Goal: Information Seeking & Learning: Learn about a topic

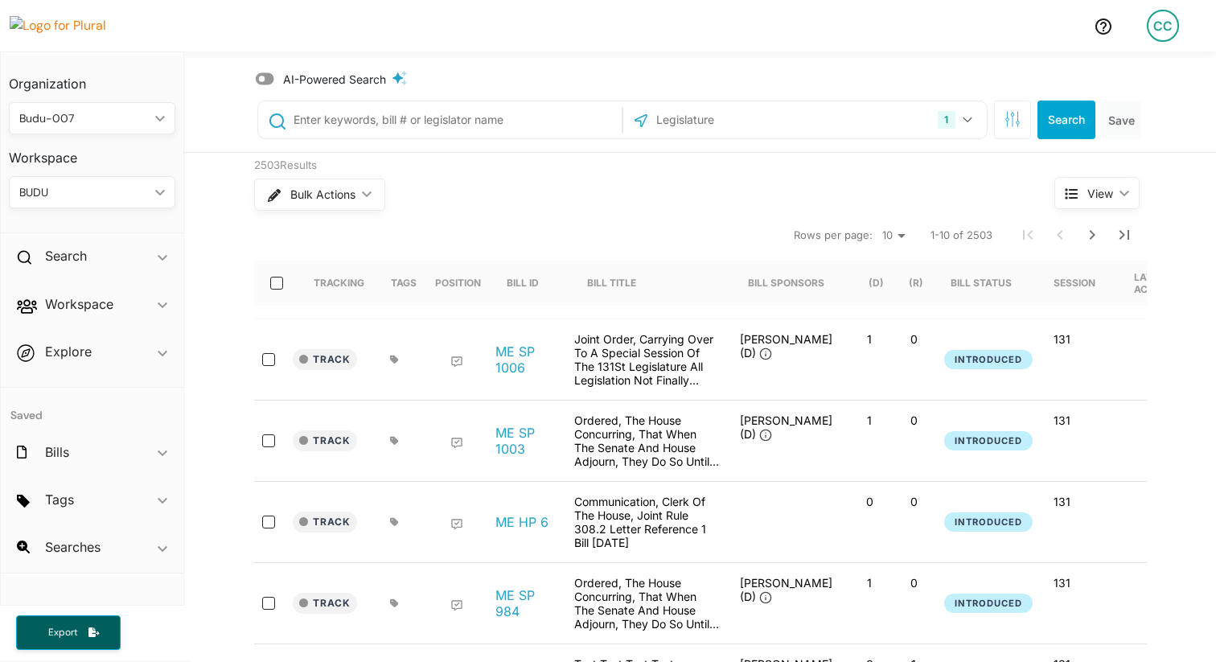
click at [260, 77] on icon at bounding box center [265, 79] width 19 height 16
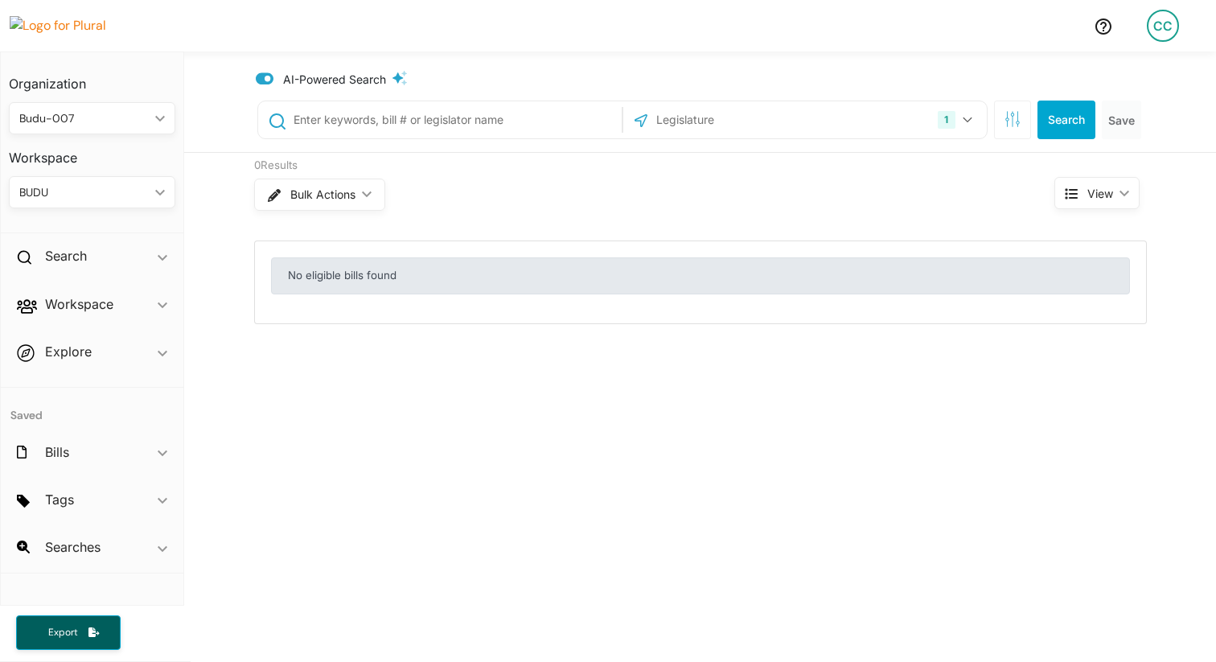
click at [260, 77] on icon at bounding box center [265, 79] width 19 height 12
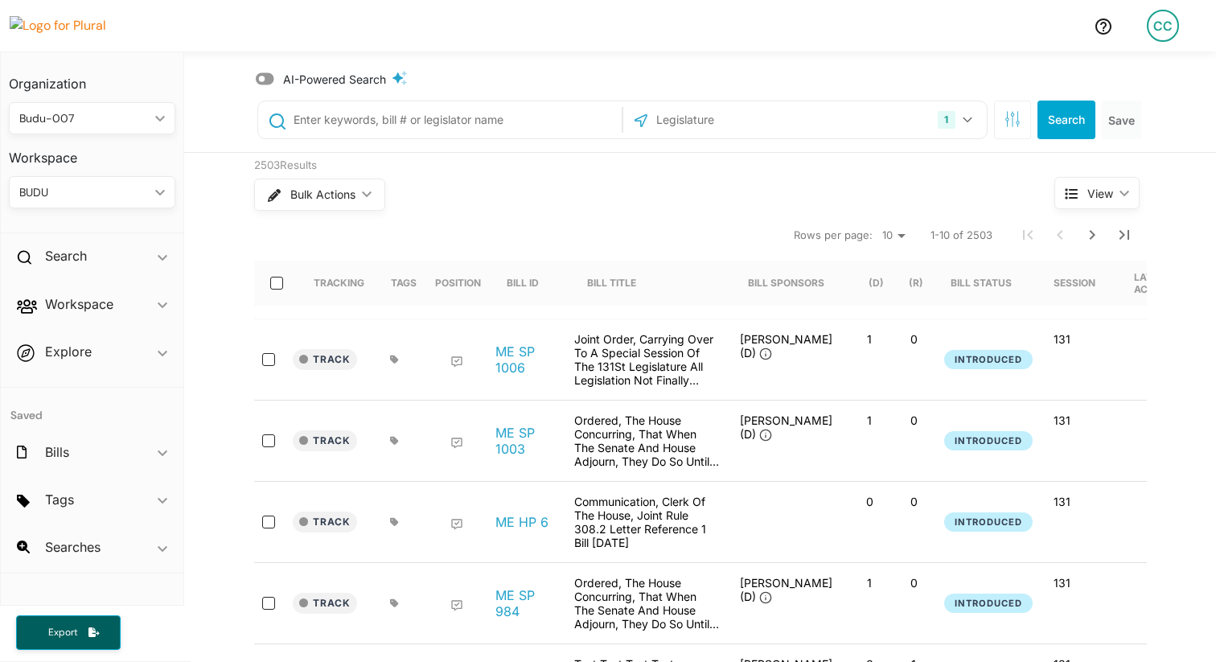
click at [261, 77] on icon at bounding box center [265, 79] width 19 height 16
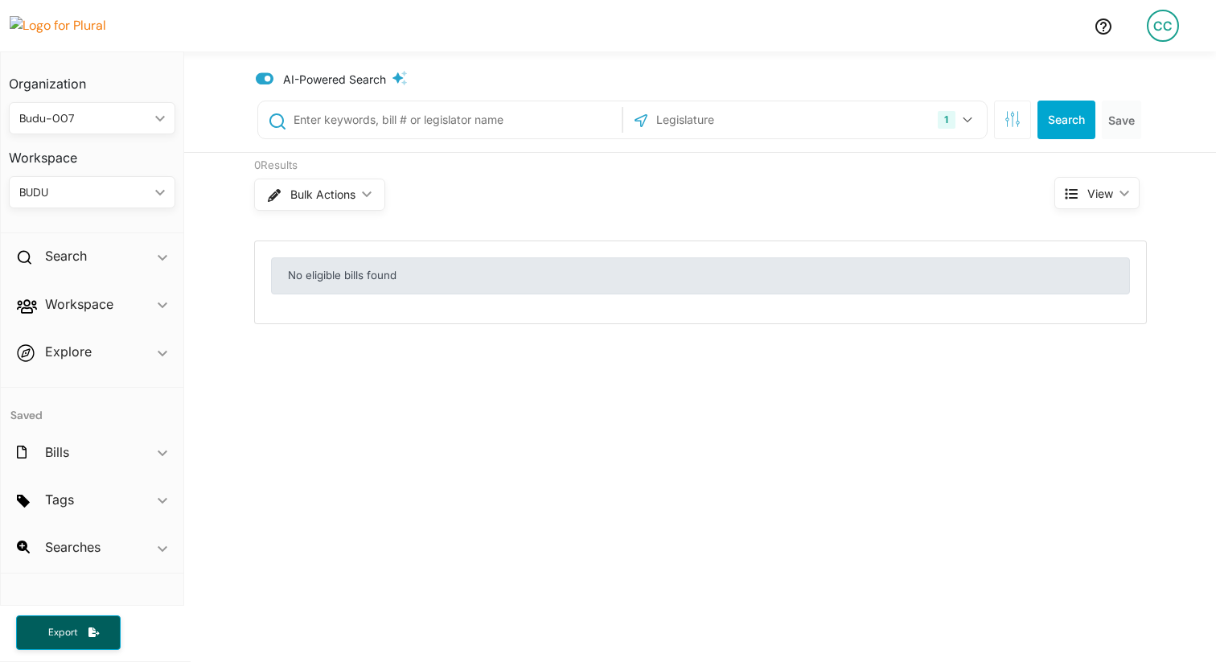
click at [261, 77] on icon at bounding box center [265, 79] width 19 height 12
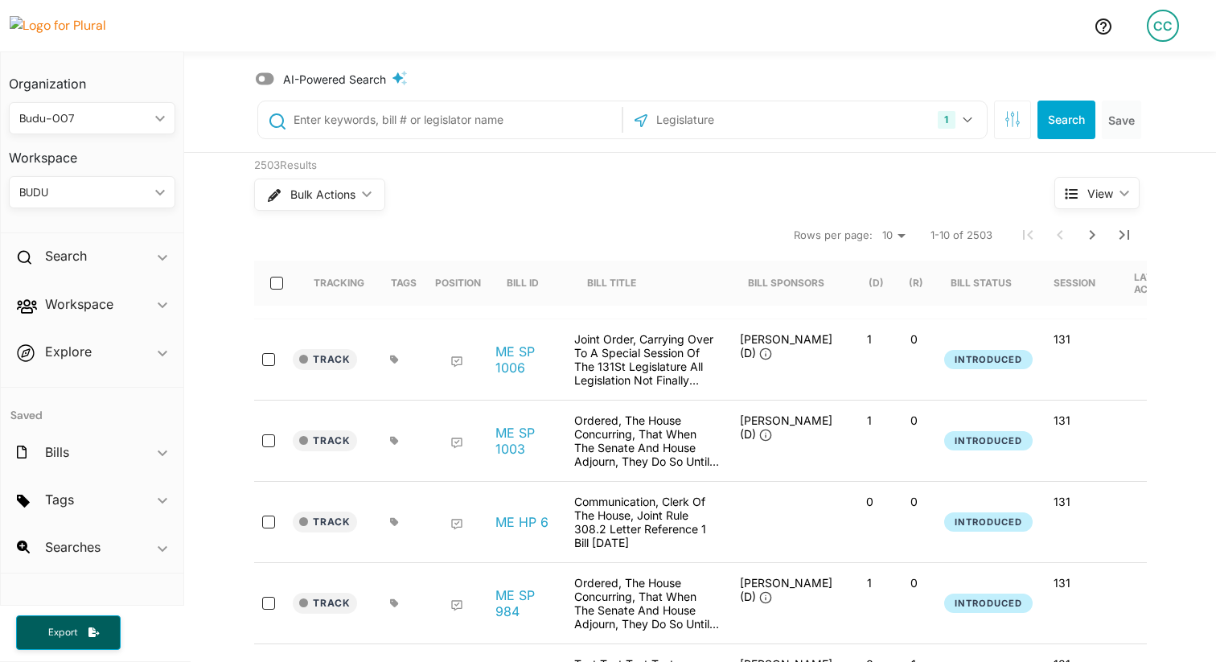
click at [261, 77] on icon at bounding box center [265, 79] width 19 height 16
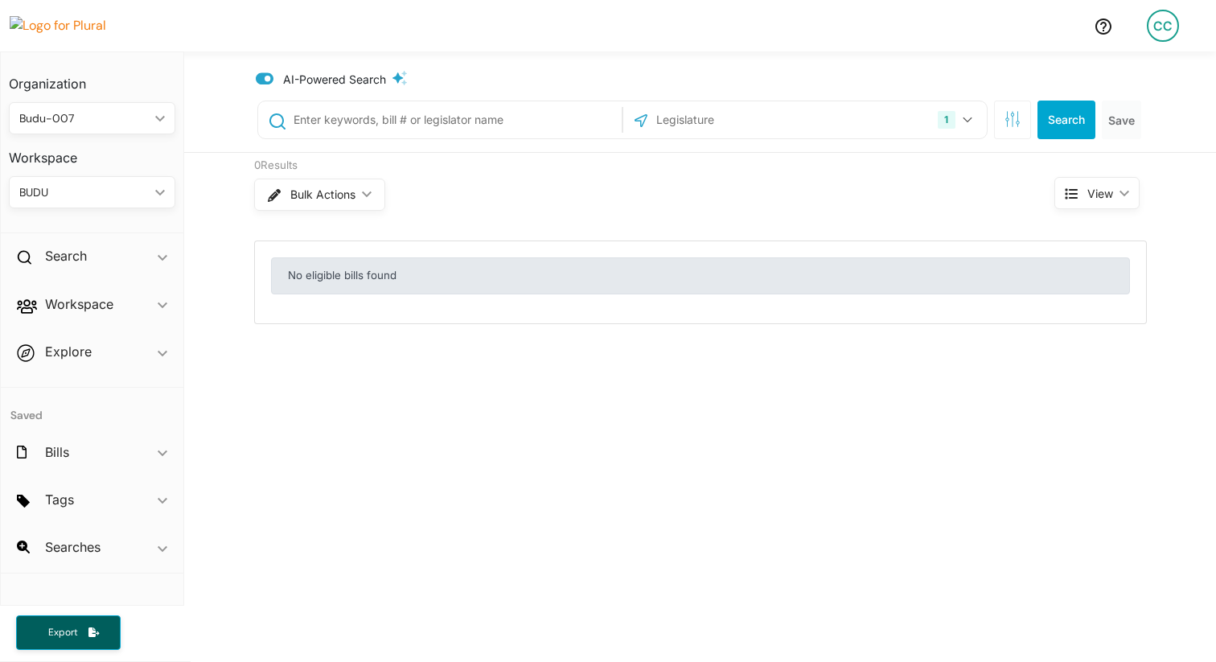
click at [261, 78] on icon at bounding box center [265, 79] width 19 height 12
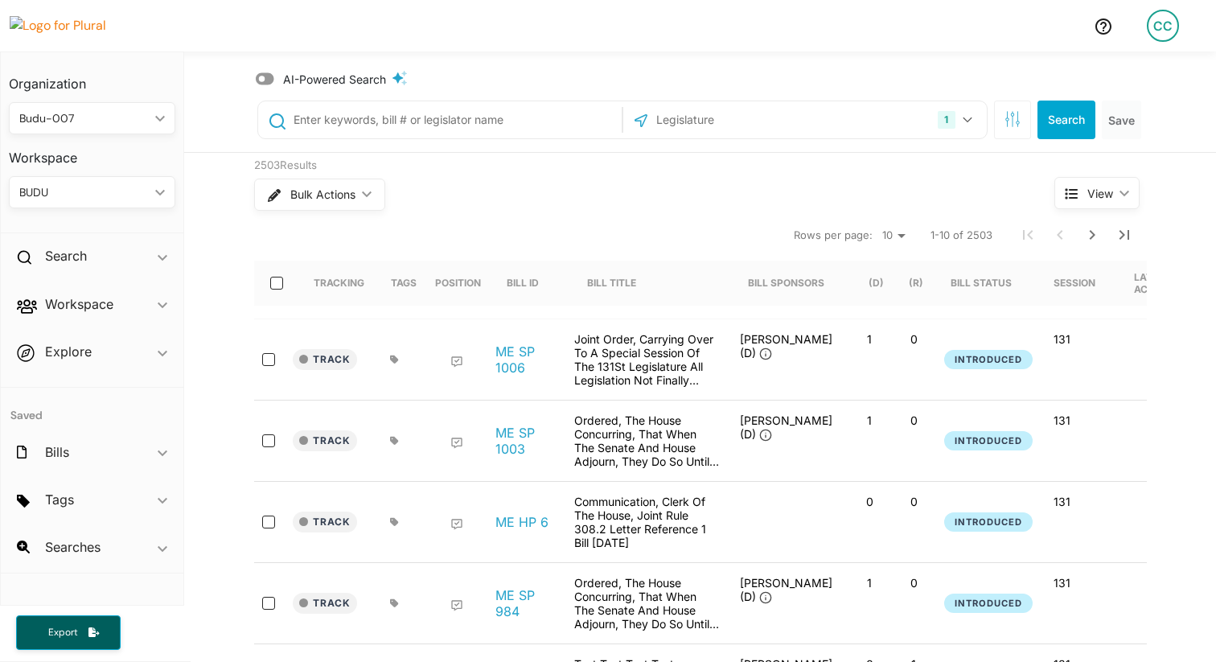
click at [470, 135] on div at bounding box center [440, 119] width 364 height 37
type input "hello"
click at [262, 77] on icon at bounding box center [265, 79] width 19 height 16
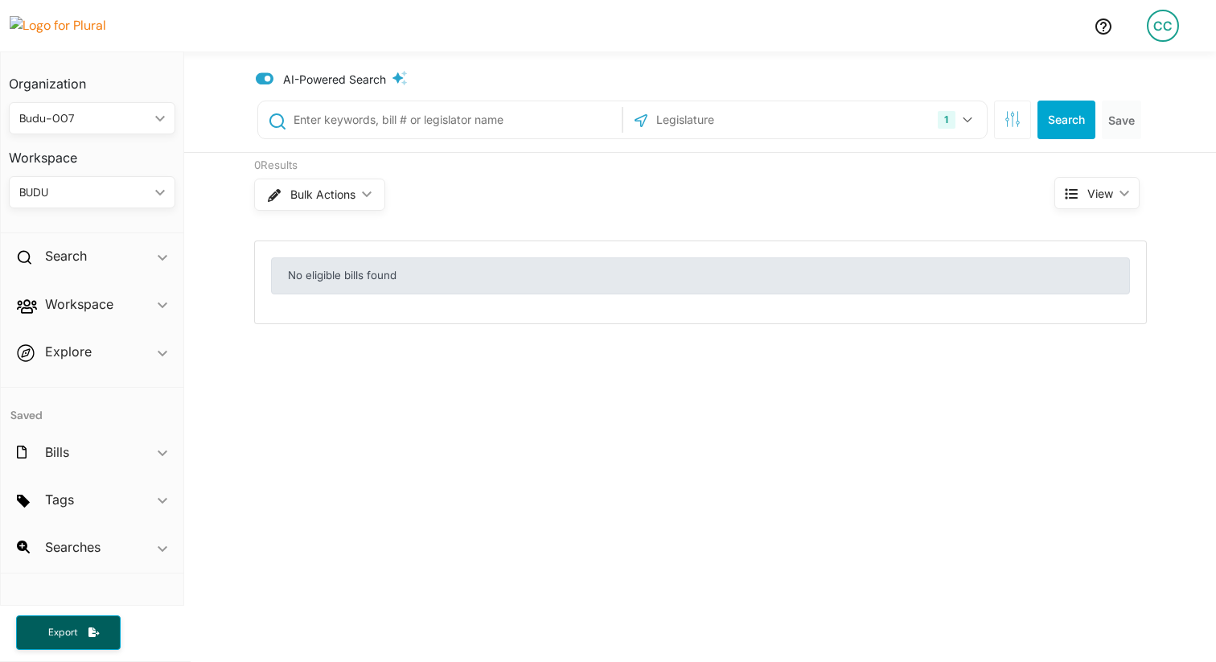
click at [262, 77] on icon at bounding box center [265, 79] width 19 height 12
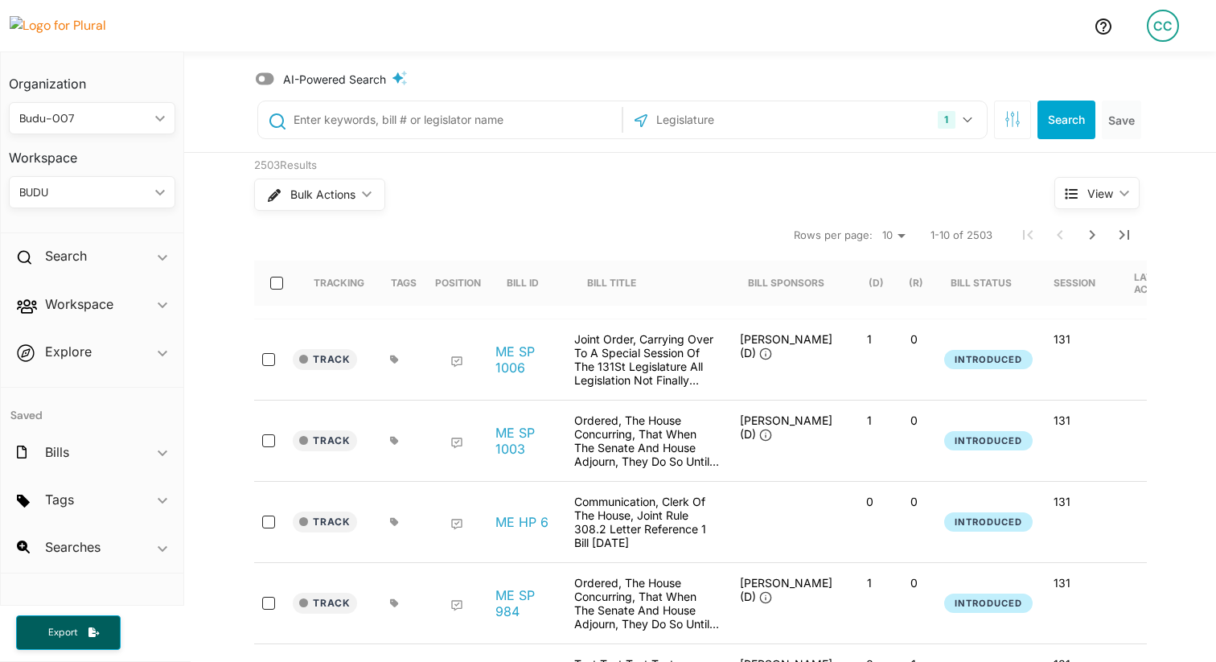
click at [262, 77] on icon at bounding box center [265, 79] width 19 height 16
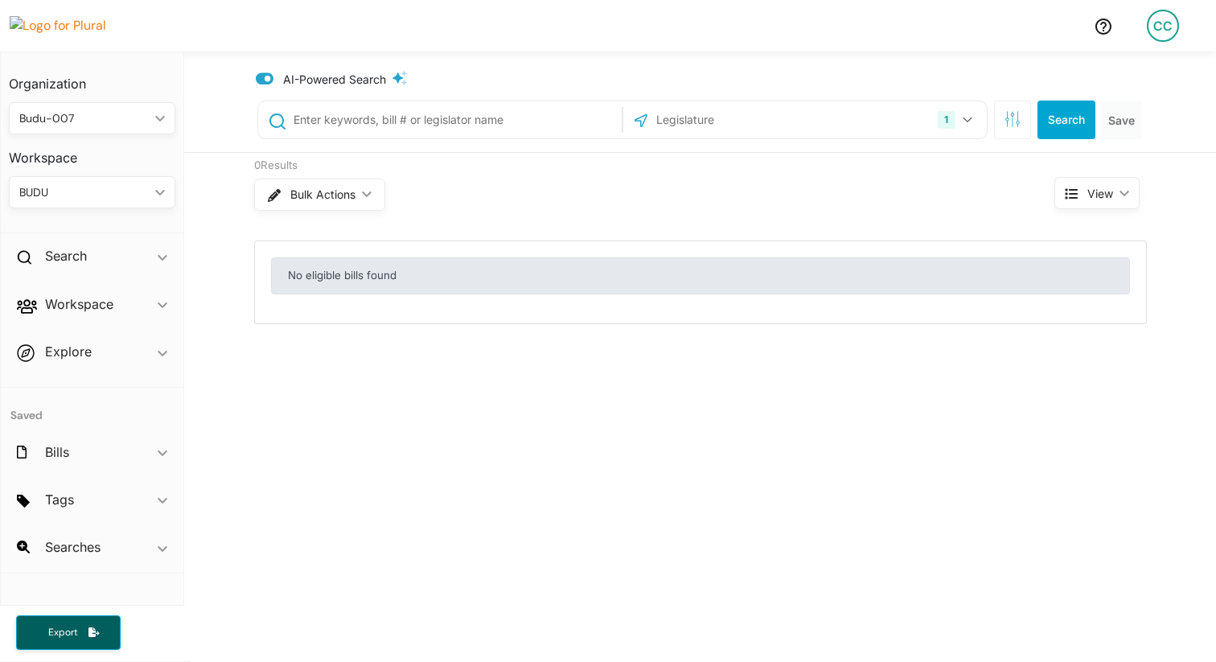
click at [262, 77] on icon at bounding box center [265, 79] width 19 height 12
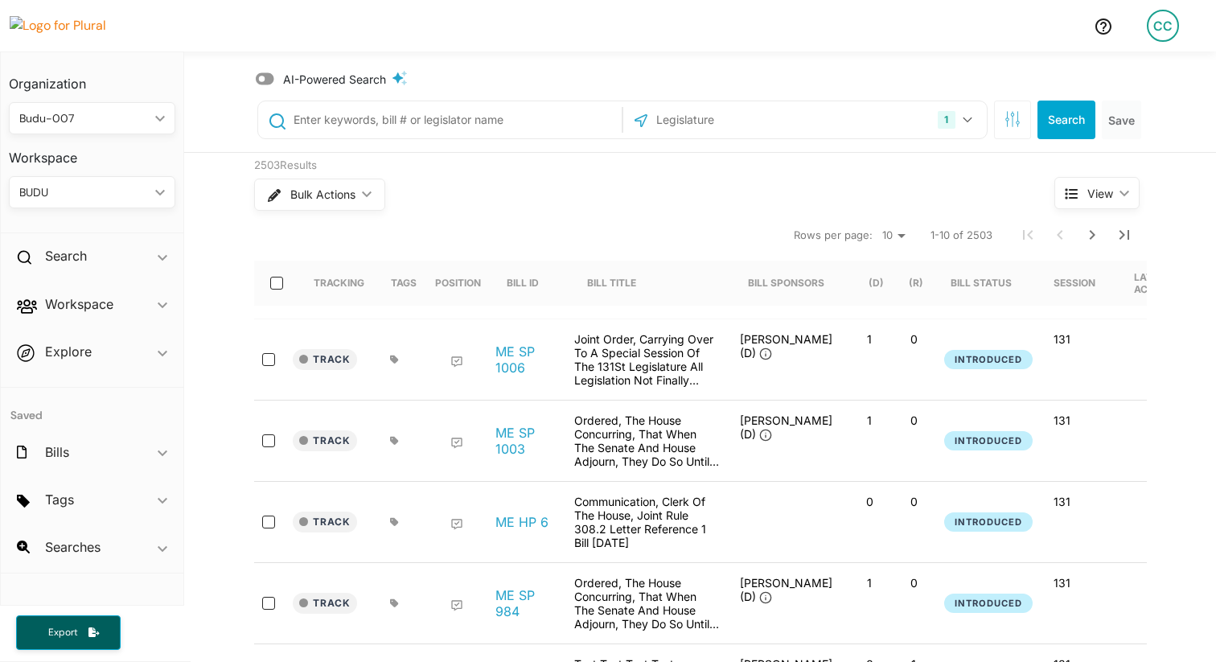
click at [262, 77] on icon at bounding box center [265, 79] width 19 height 16
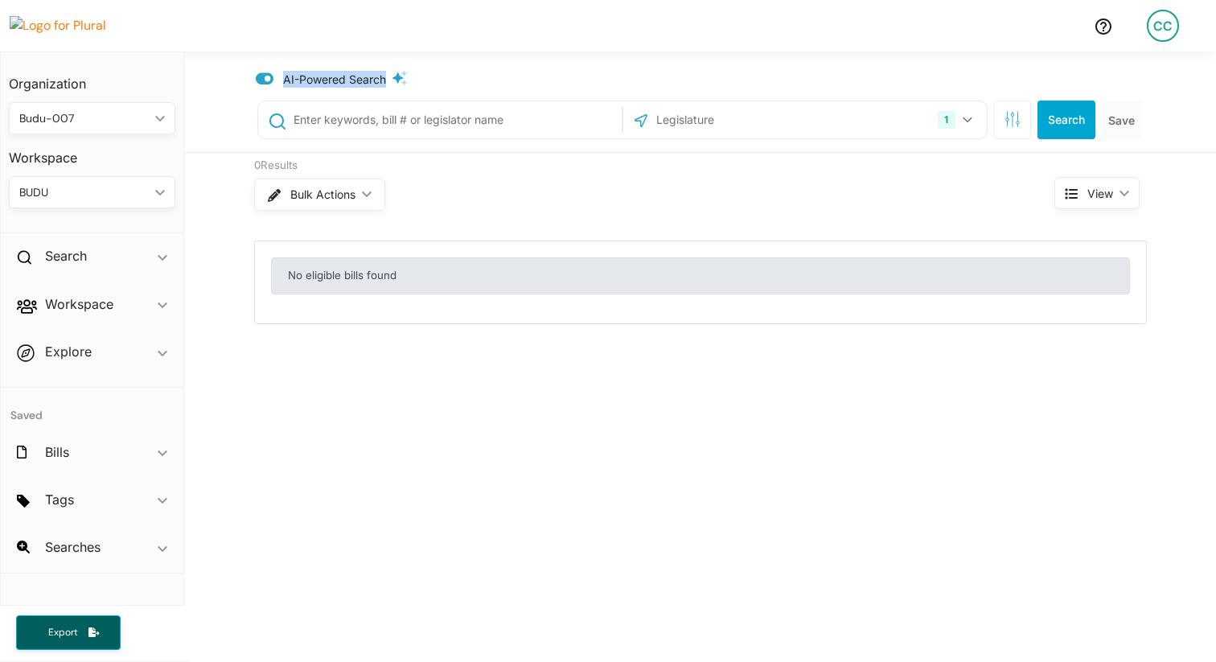
click at [262, 77] on icon at bounding box center [265, 79] width 19 height 12
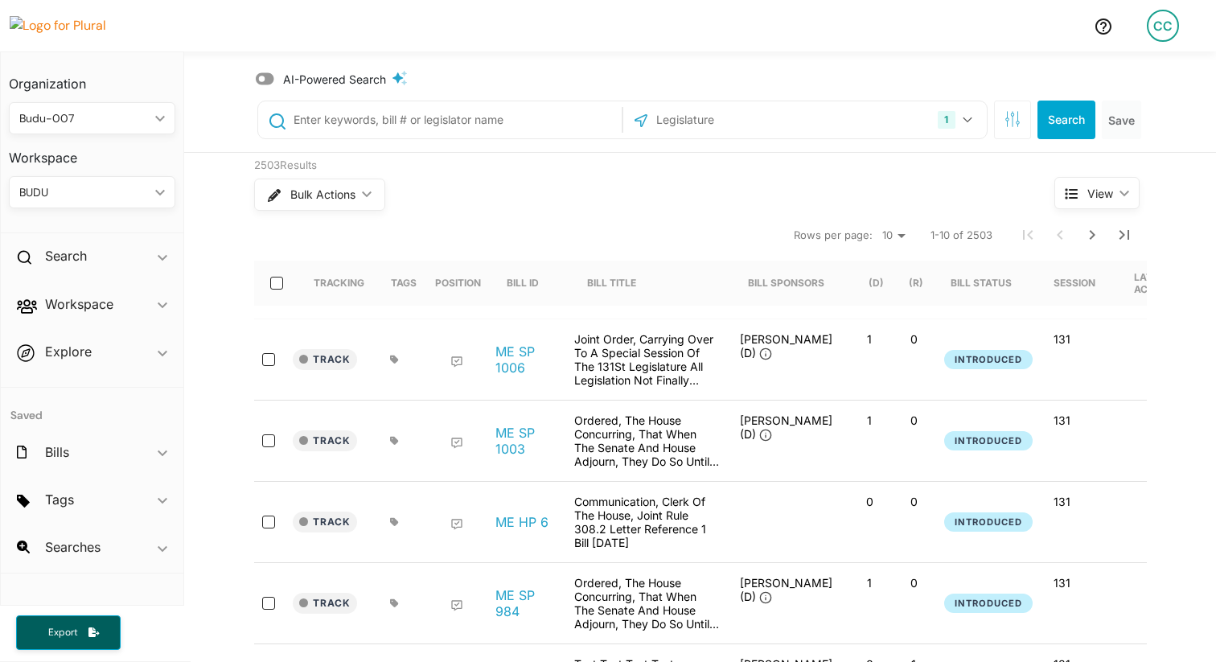
click at [414, 72] on div "AI-Powered Search" at bounding box center [702, 79] width 893 height 17
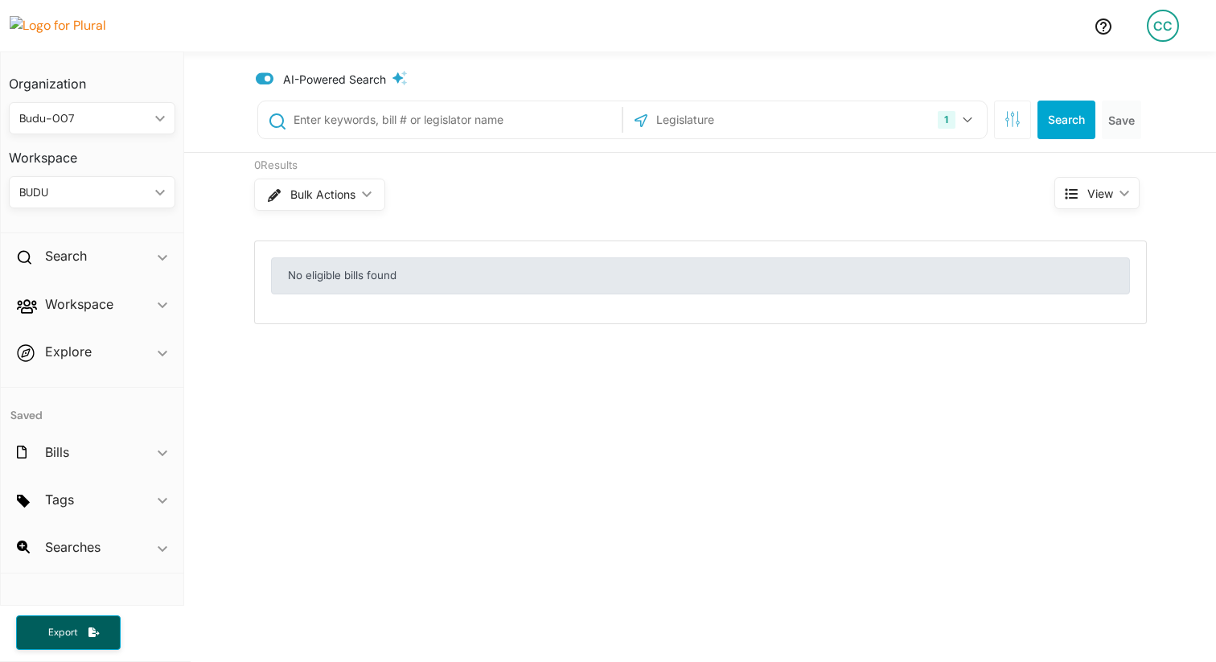
click at [414, 73] on div "AI-Powered Search" at bounding box center [702, 79] width 893 height 17
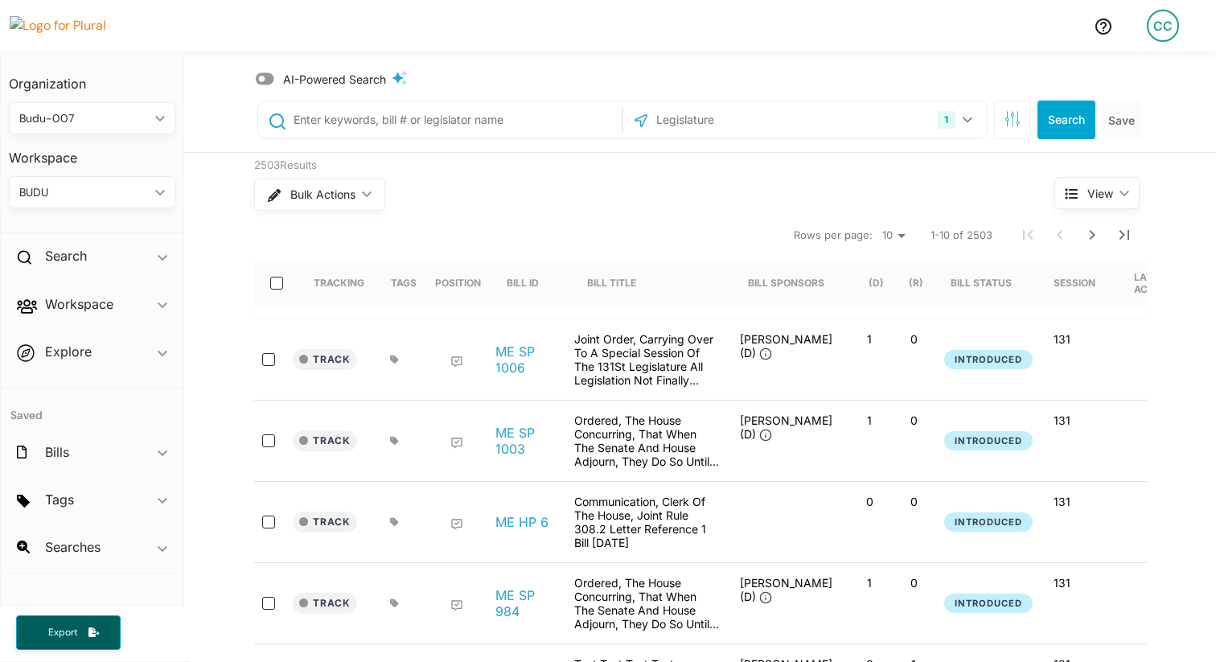
click at [384, 73] on span "AI-Powered Search" at bounding box center [334, 79] width 103 height 17
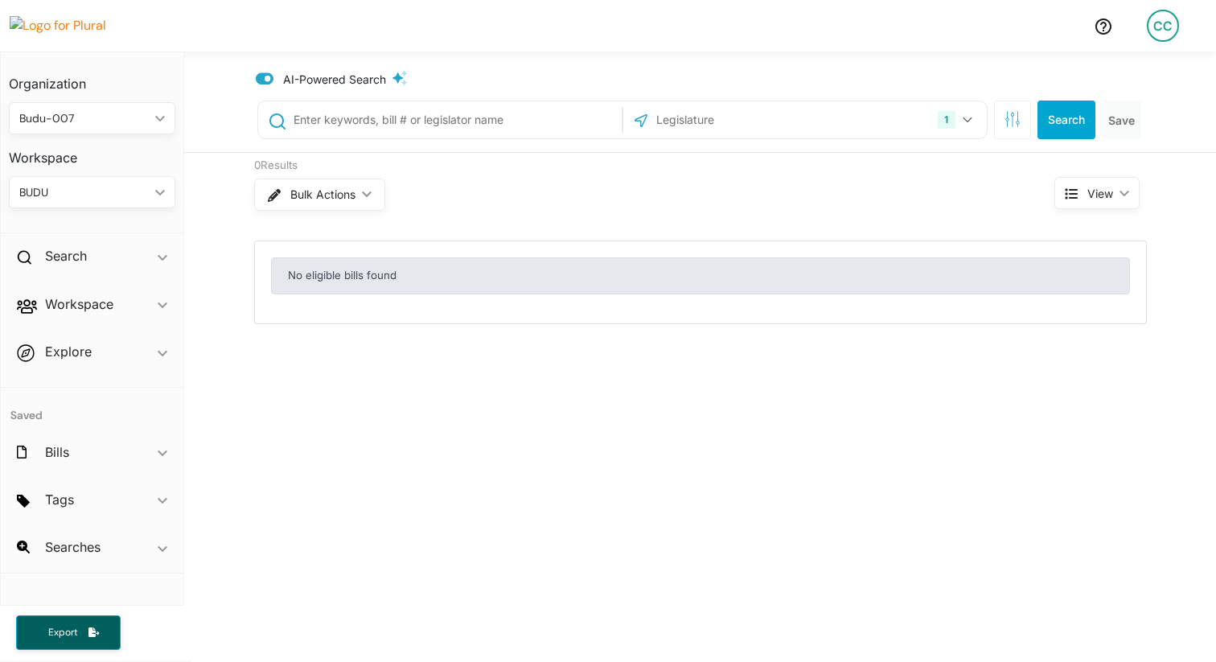
click at [384, 73] on span "AI-Powered Search" at bounding box center [334, 79] width 103 height 17
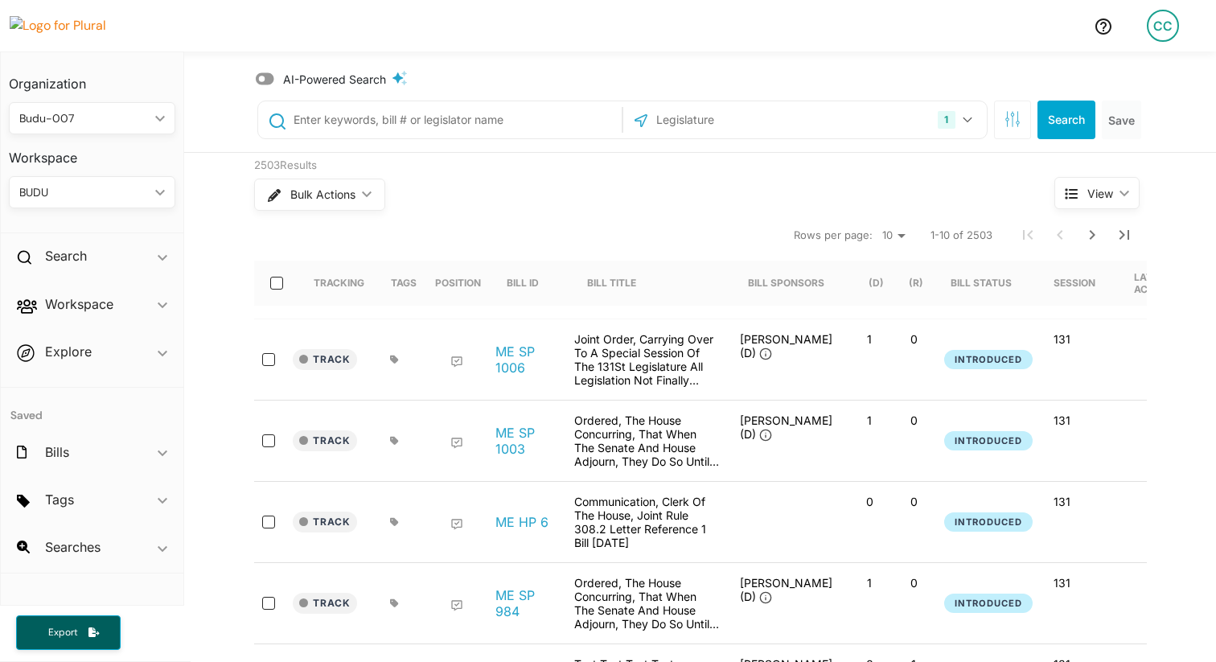
click at [384, 73] on span "AI-Powered Search" at bounding box center [334, 79] width 103 height 17
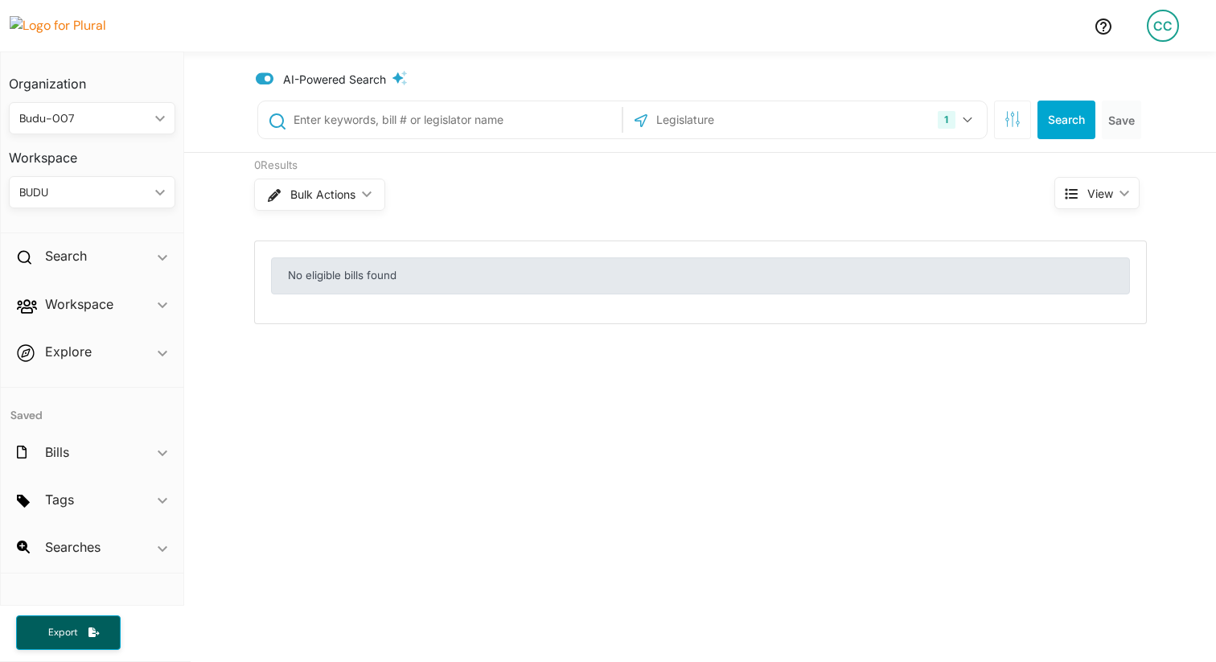
click at [384, 73] on span "AI-Powered Search" at bounding box center [334, 79] width 103 height 17
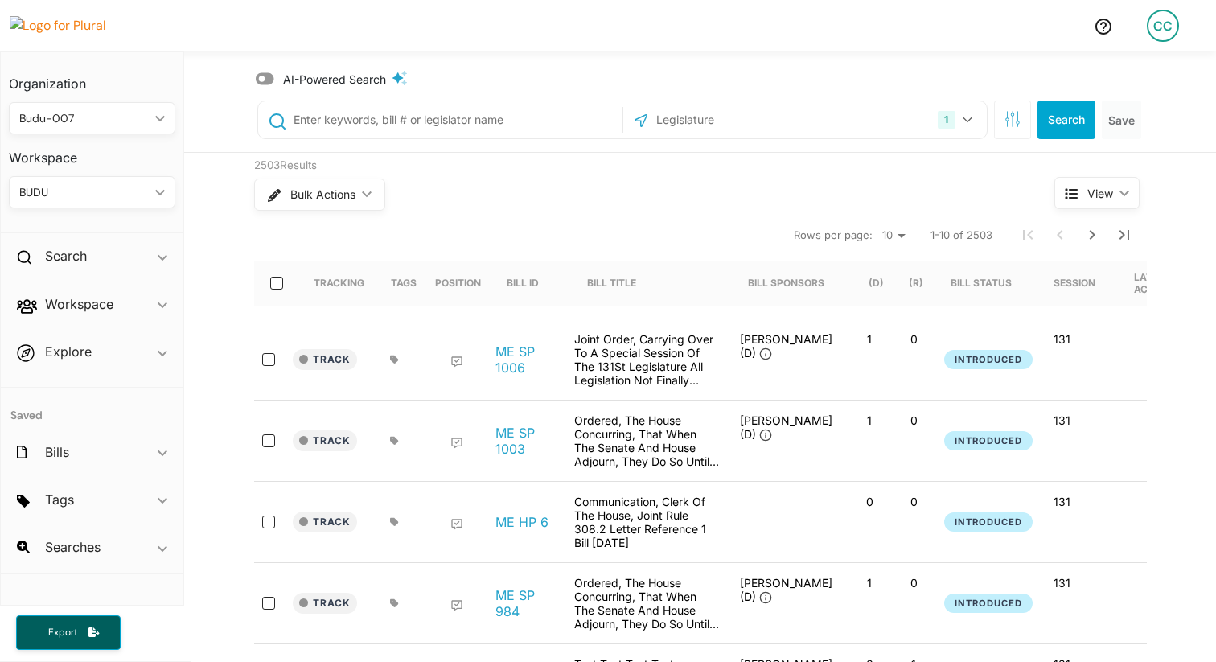
click at [384, 73] on span "AI-Powered Search" at bounding box center [334, 79] width 103 height 17
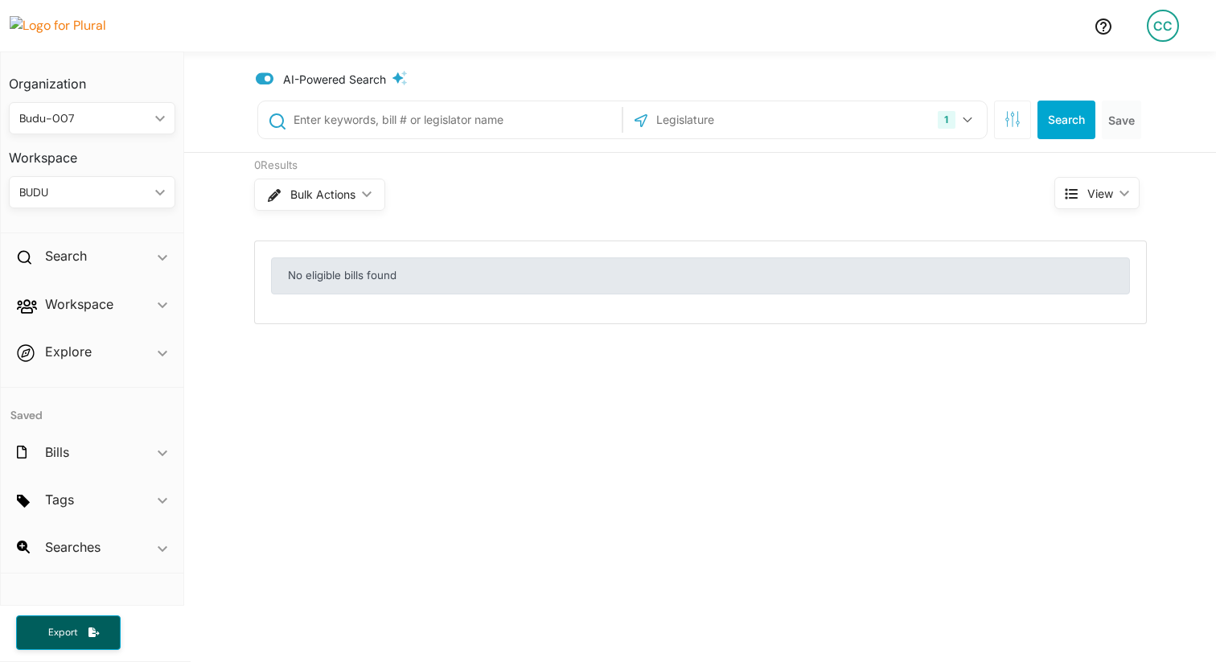
click at [384, 73] on span "AI-Powered Search" at bounding box center [334, 79] width 103 height 17
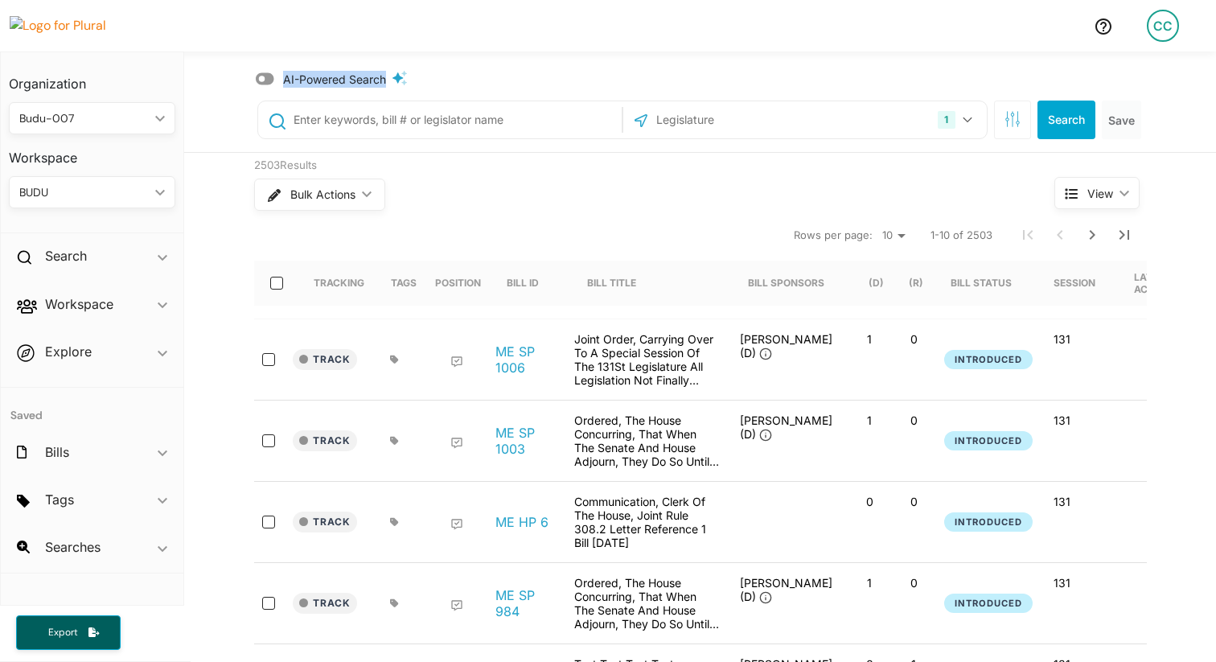
click at [384, 73] on span "AI-Powered Search" at bounding box center [334, 79] width 103 height 17
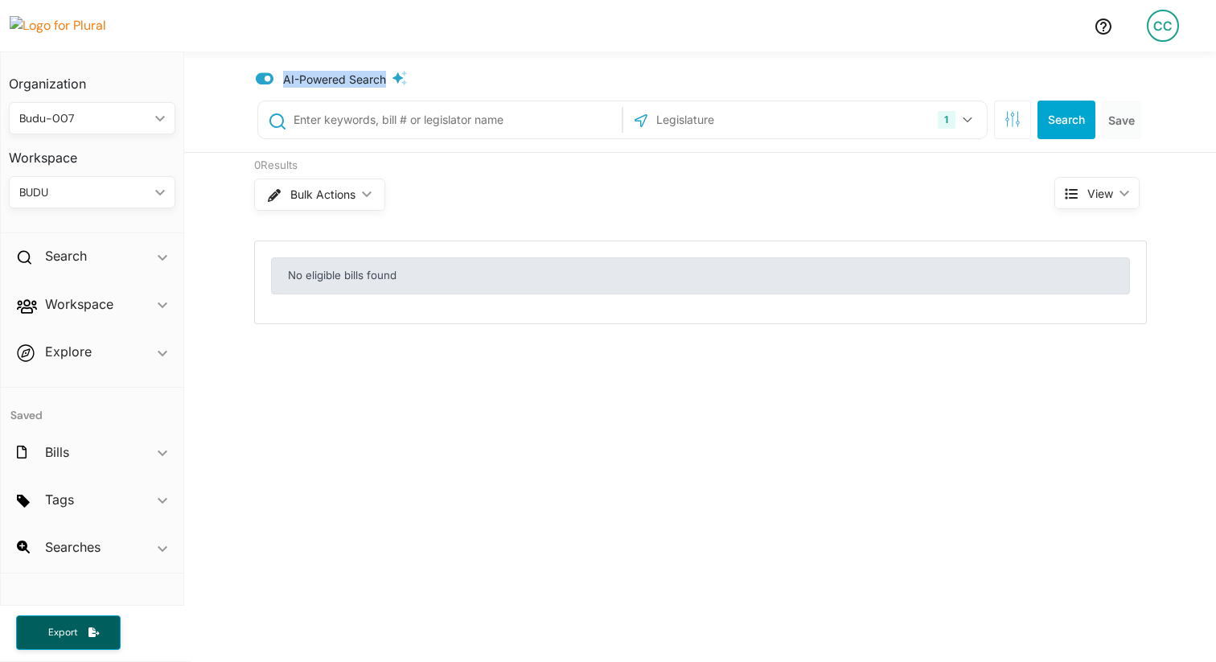
click at [384, 73] on span "AI-Powered Search" at bounding box center [334, 79] width 103 height 17
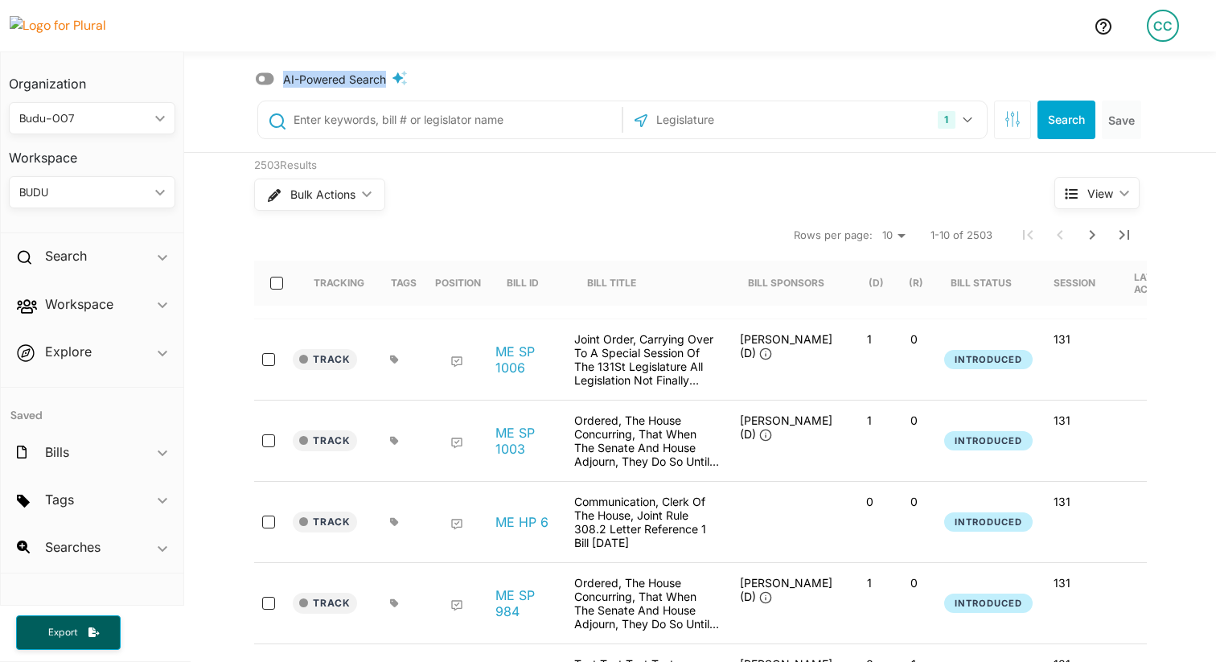
click at [384, 73] on span "AI-Powered Search" at bounding box center [334, 79] width 103 height 17
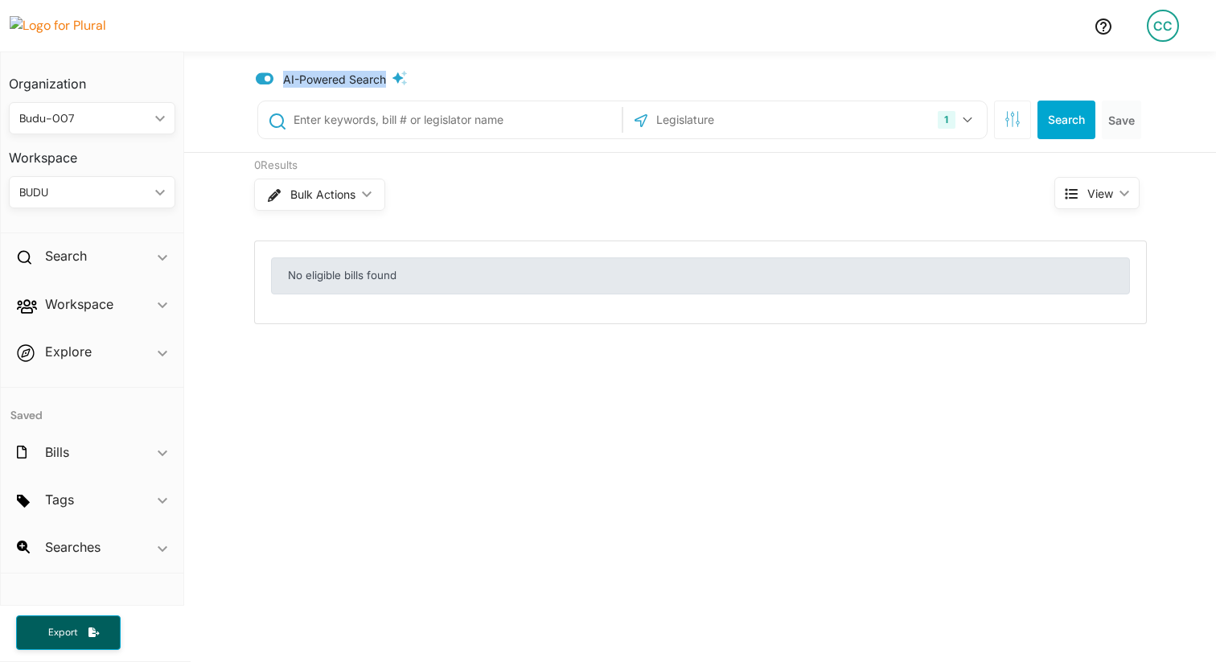
click at [384, 73] on span "AI-Powered Search" at bounding box center [334, 79] width 103 height 17
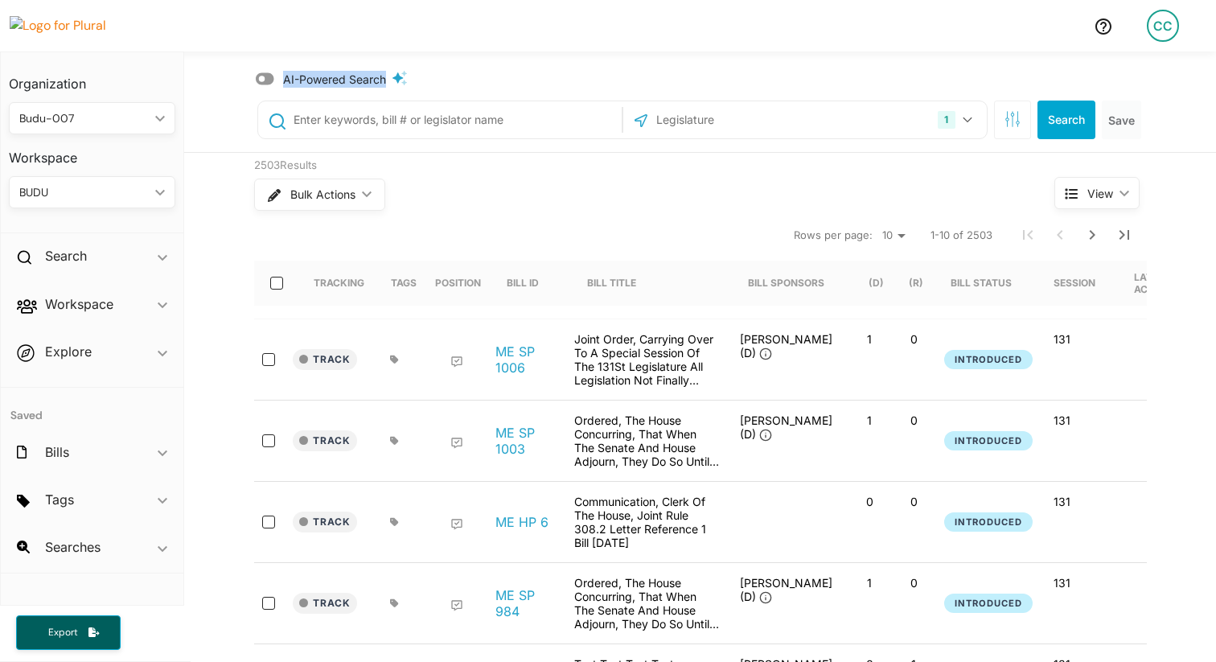
click at [384, 73] on span "AI-Powered Search" at bounding box center [334, 79] width 103 height 17
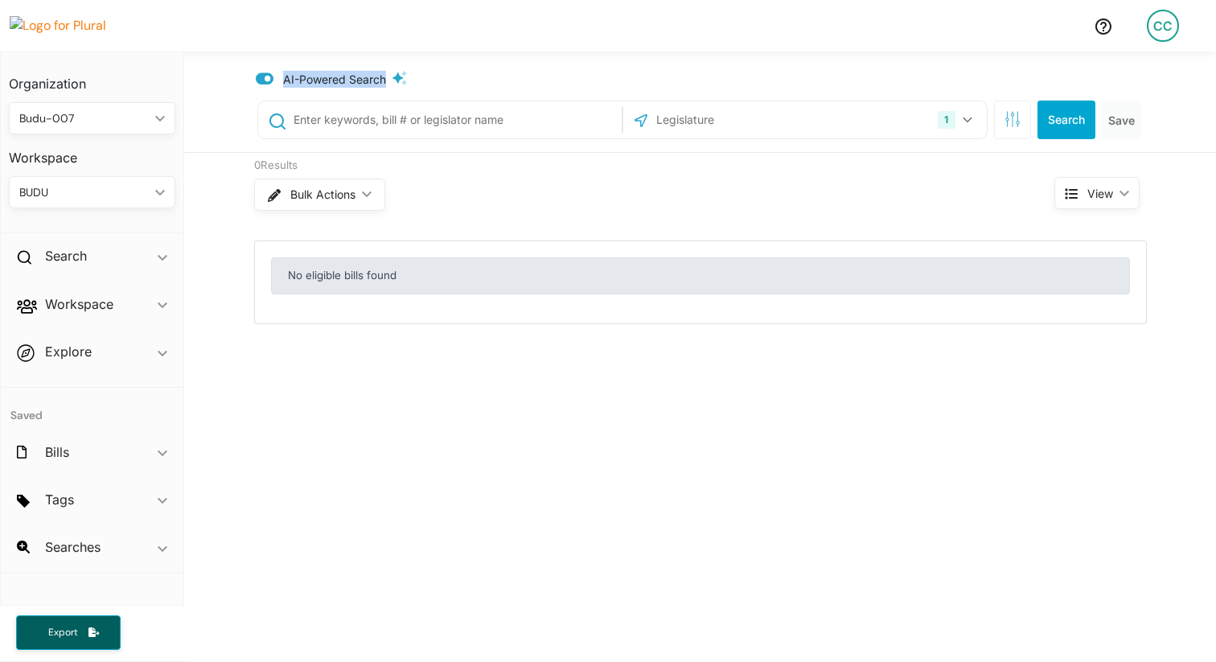
click at [384, 73] on span "AI-Powered Search" at bounding box center [334, 79] width 103 height 17
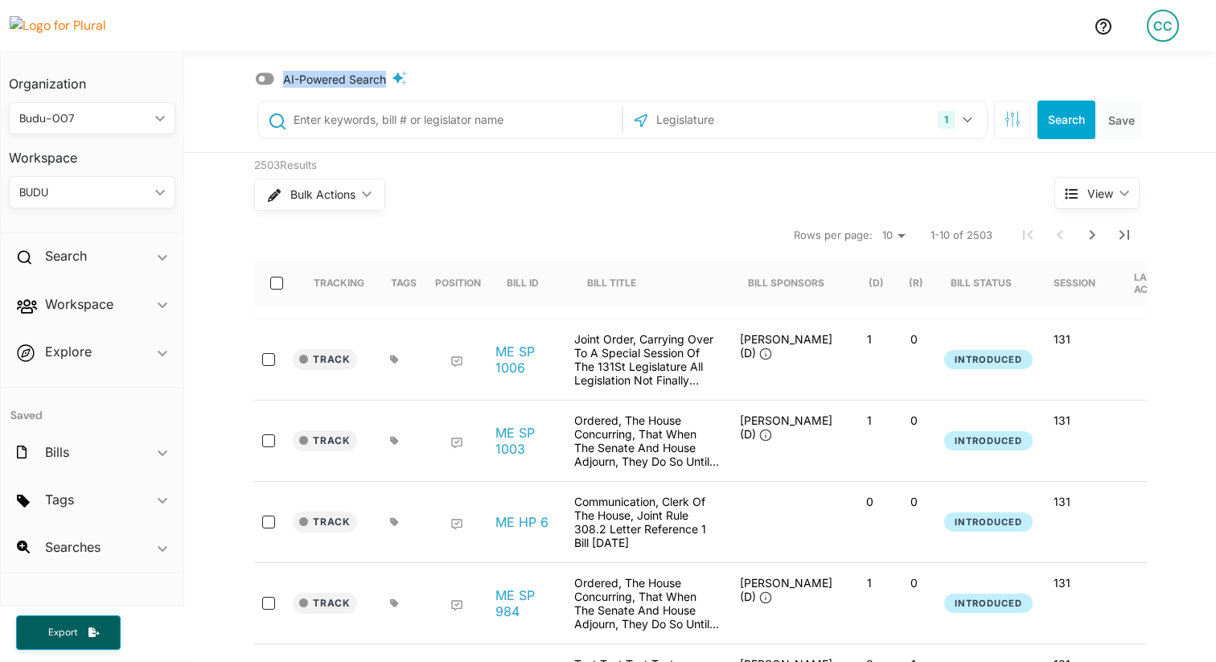
click at [384, 73] on span "AI-Powered Search" at bounding box center [334, 79] width 103 height 17
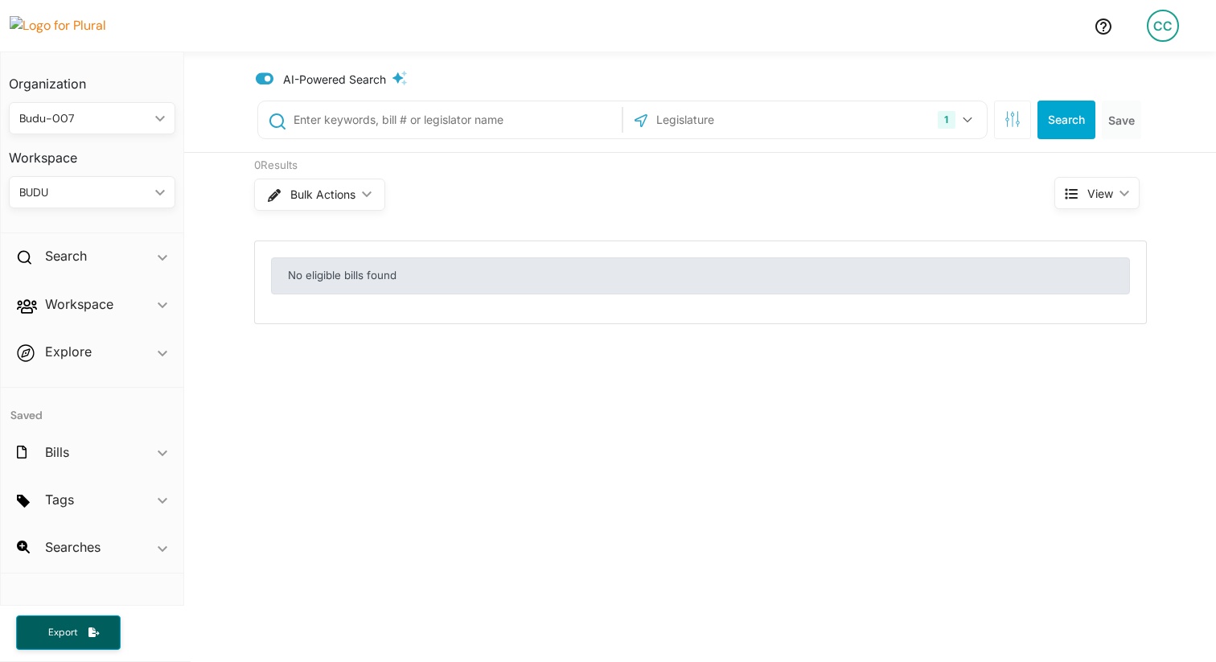
click at [384, 73] on span "AI-Powered Search" at bounding box center [334, 79] width 103 height 17
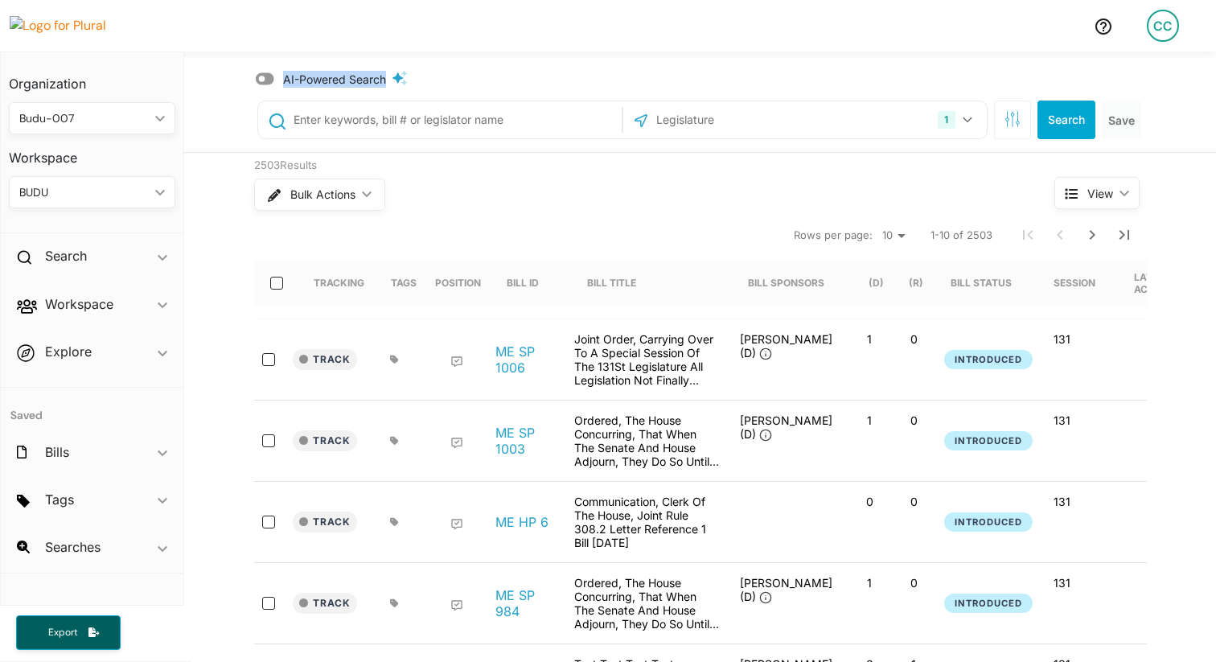
click at [384, 73] on span "AI-Powered Search" at bounding box center [334, 79] width 103 height 17
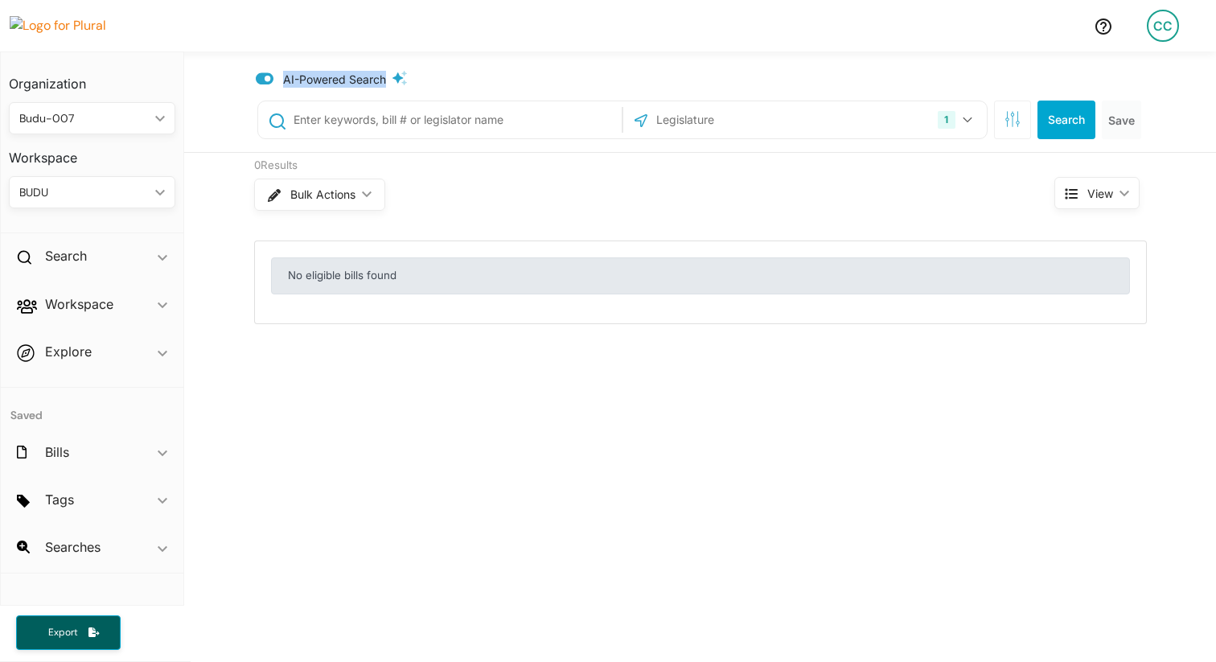
click at [410, 72] on div "AI-Powered Search" at bounding box center [348, 79] width 130 height 17
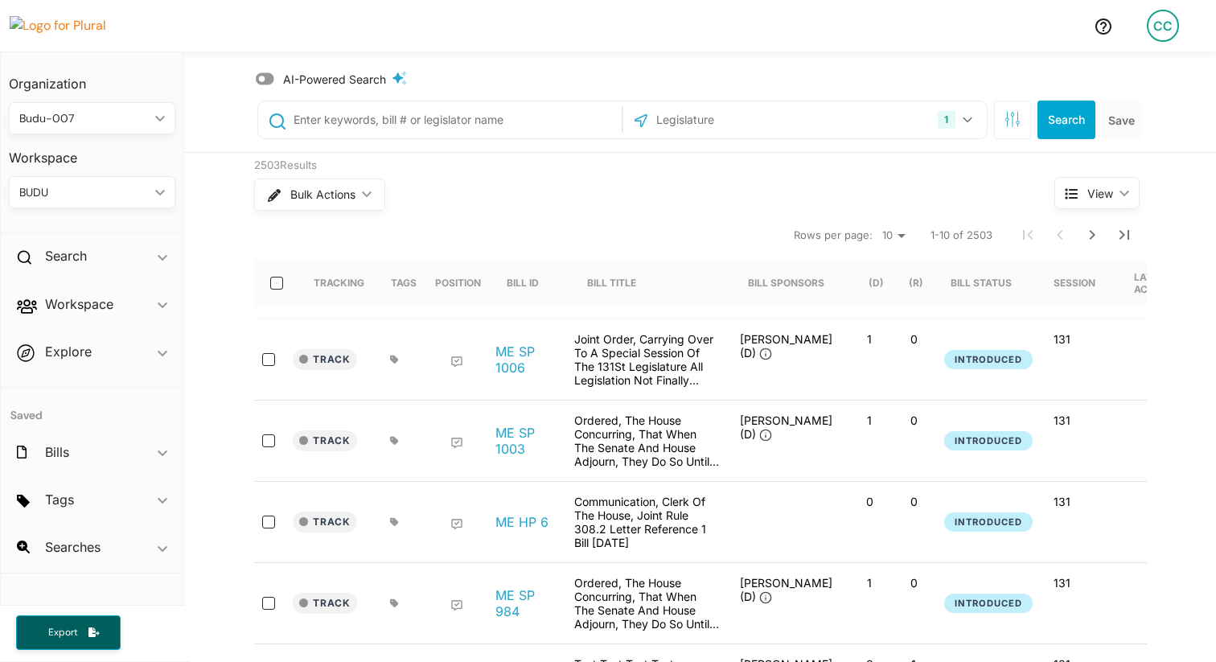
click at [405, 75] on icon at bounding box center [404, 78] width 6 height 14
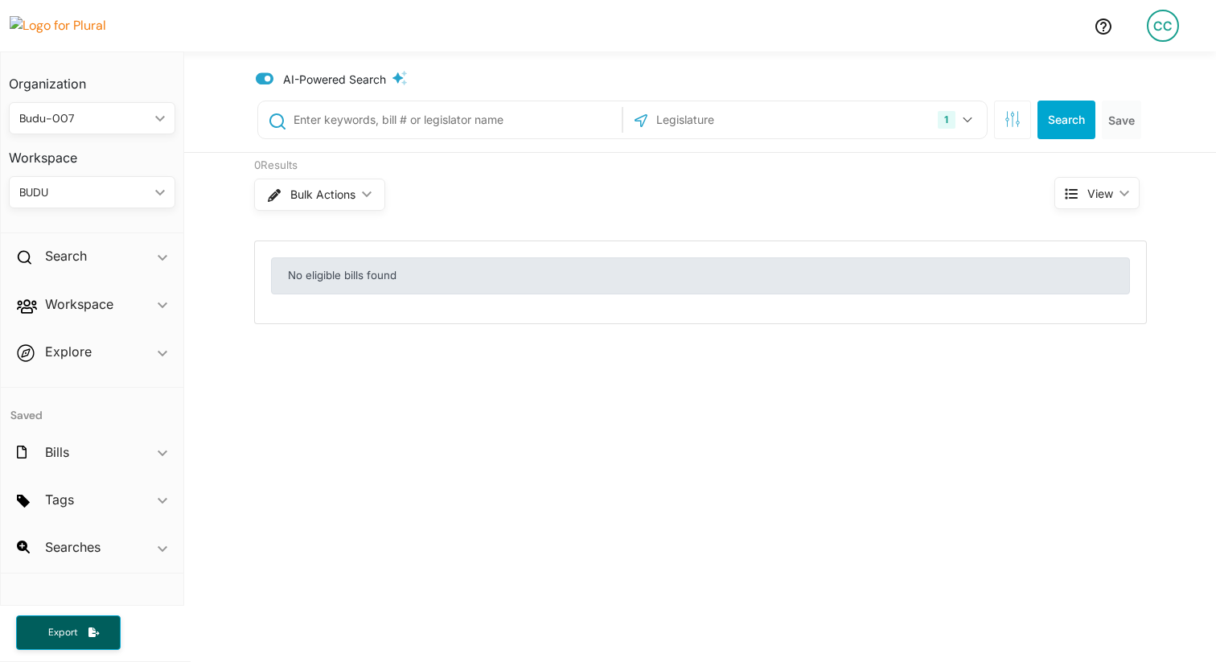
click at [405, 75] on icon at bounding box center [404, 78] width 6 height 14
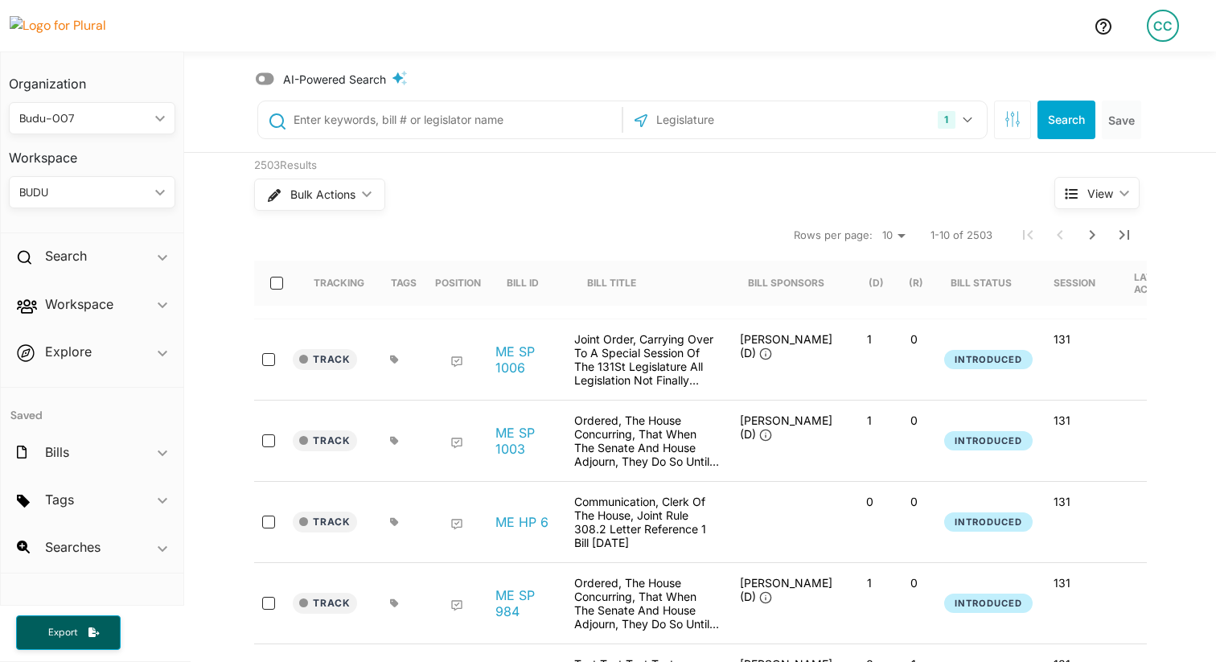
click at [405, 75] on icon at bounding box center [404, 78] width 6 height 14
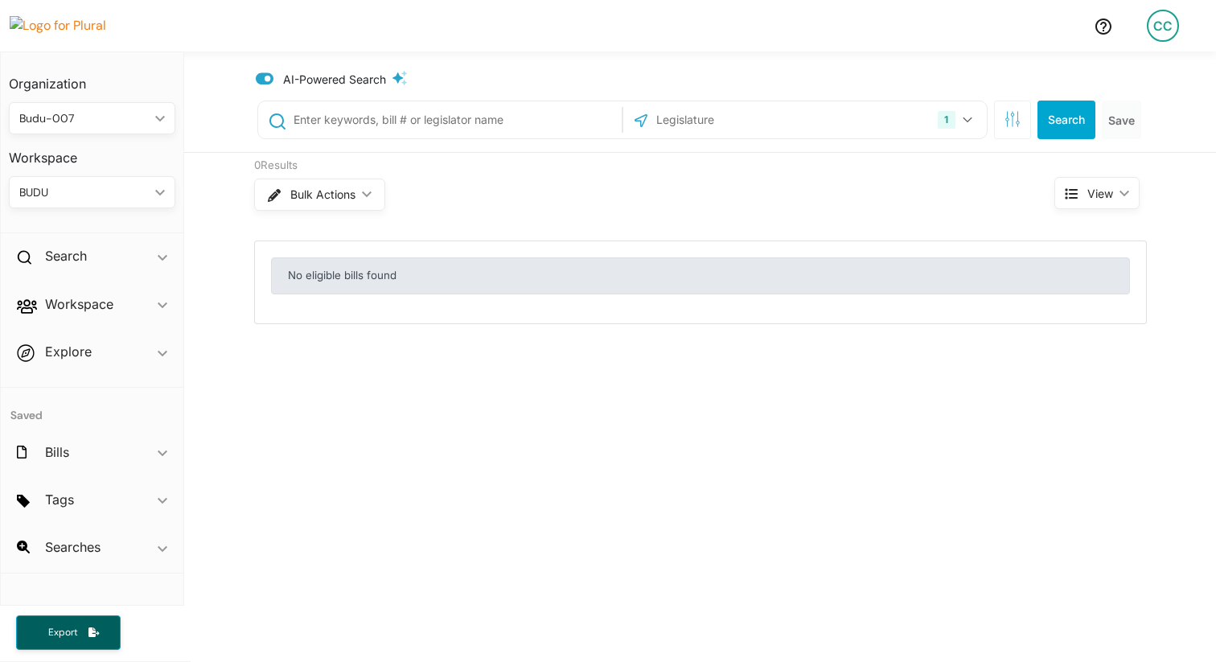
click at [405, 75] on icon at bounding box center [404, 78] width 6 height 14
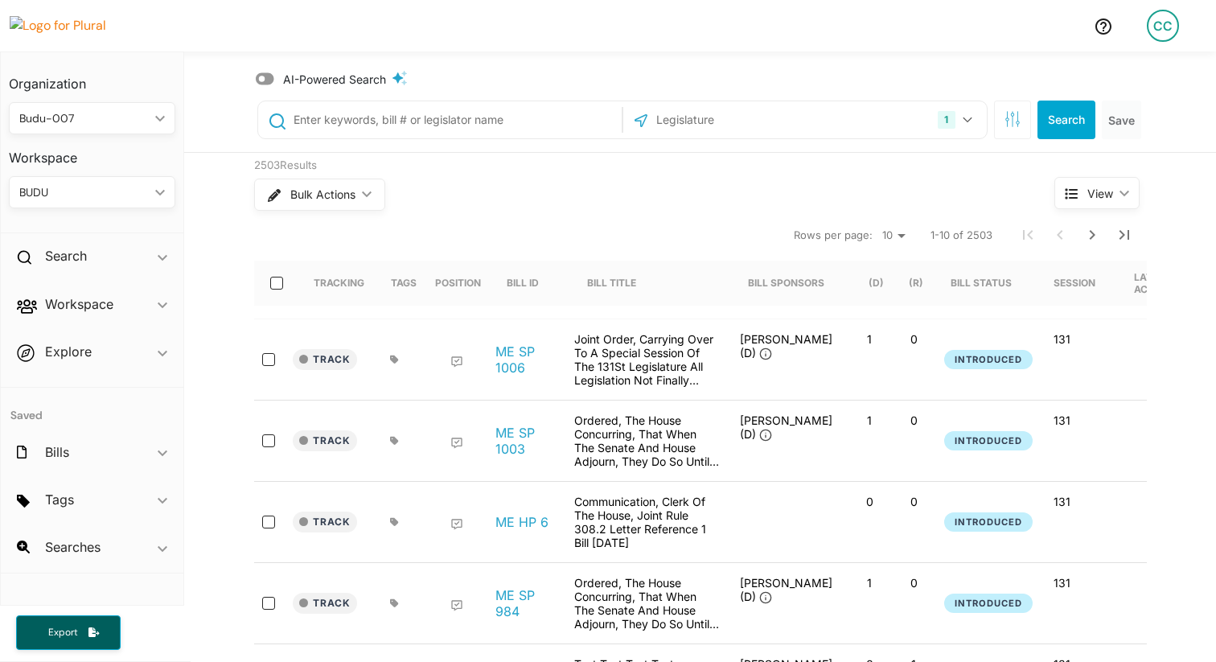
click at [405, 75] on icon at bounding box center [404, 78] width 6 height 14
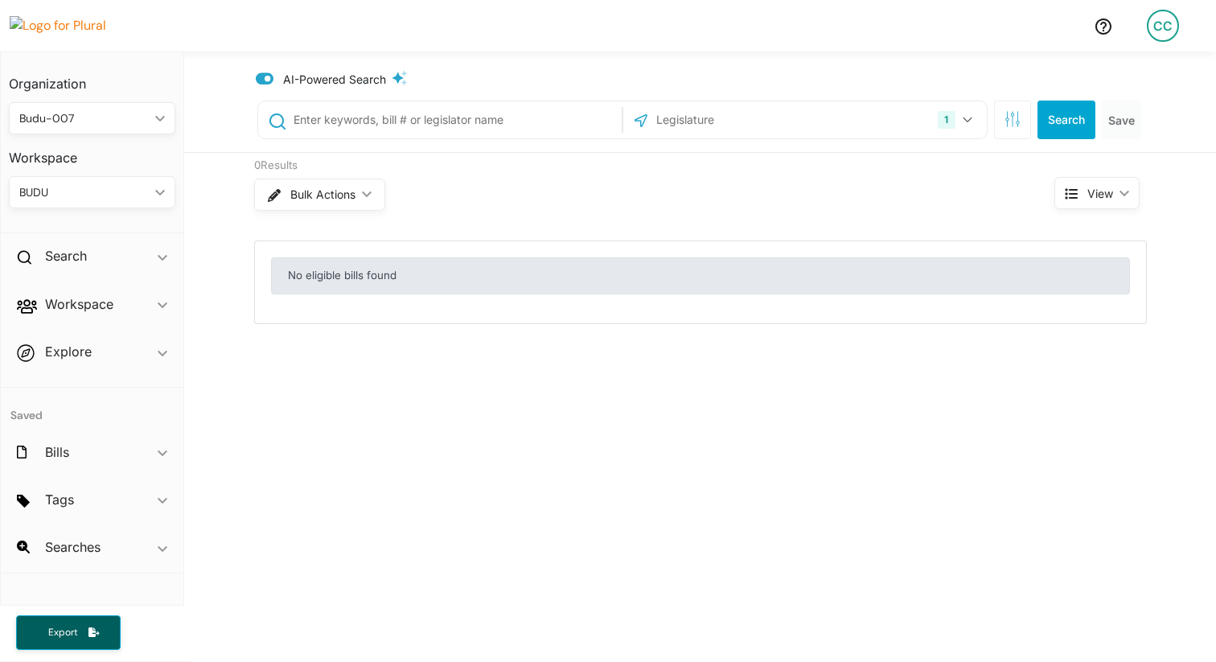
click at [405, 75] on icon at bounding box center [404, 78] width 6 height 14
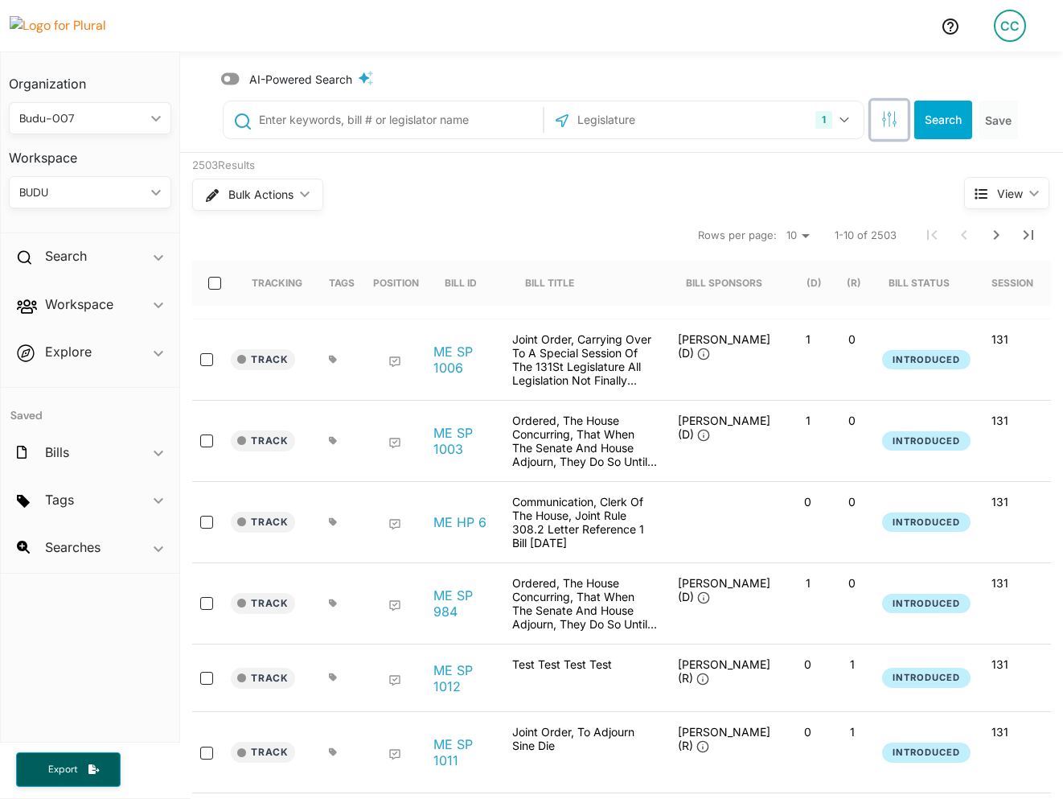
click at [884, 123] on icon "button" at bounding box center [884, 124] width 1 height 6
